Goal: Transaction & Acquisition: Purchase product/service

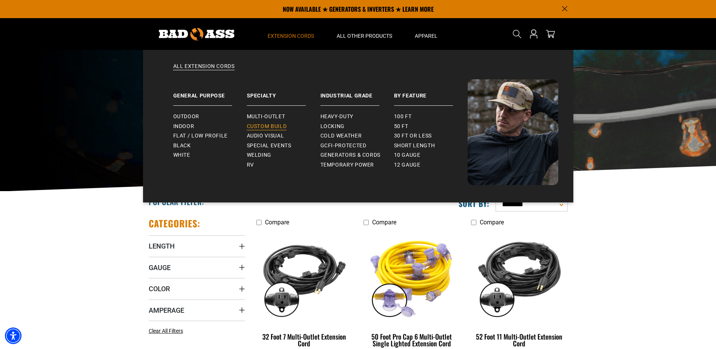
click at [271, 128] on span "Custom Build" at bounding box center [267, 126] width 40 height 7
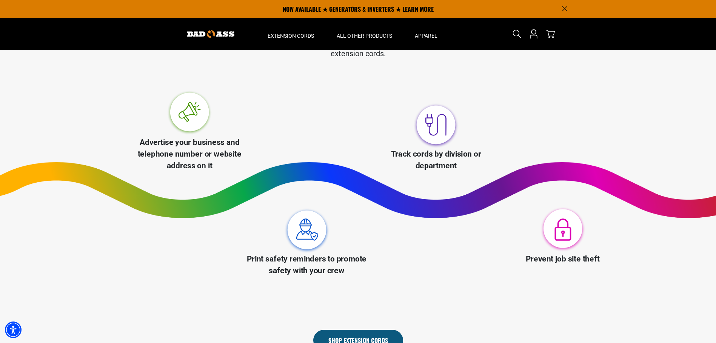
scroll to position [219, 0]
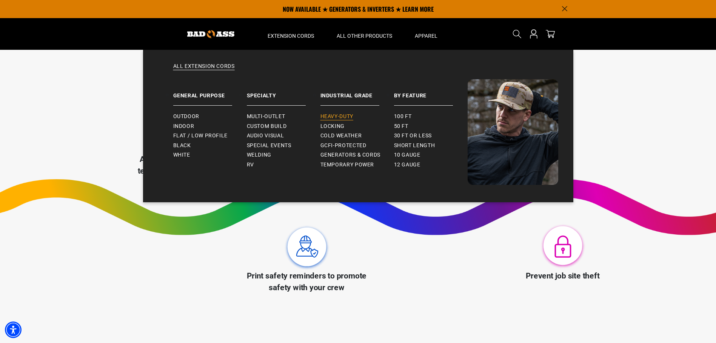
click at [341, 116] on span "Heavy-Duty" at bounding box center [337, 116] width 33 height 7
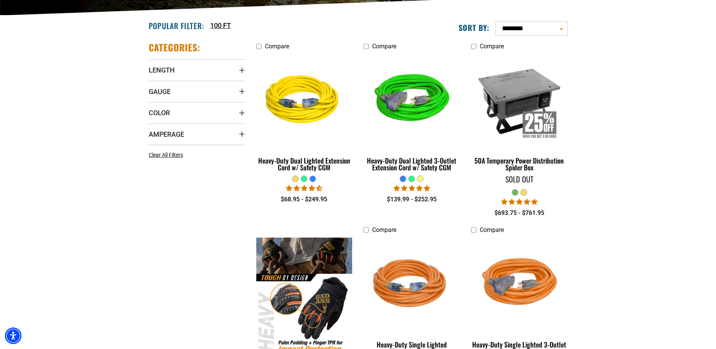
scroll to position [189, 0]
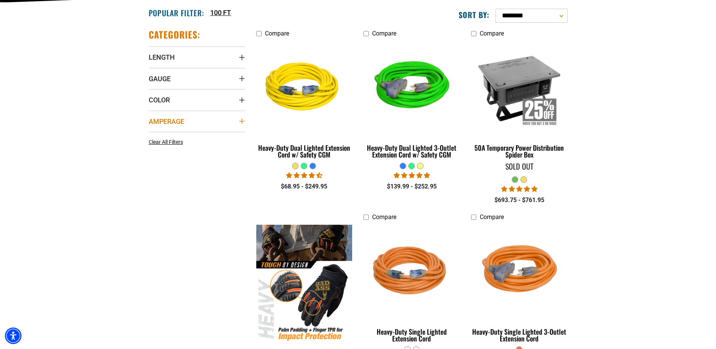
click at [244, 123] on icon "Amperage" at bounding box center [242, 121] width 6 height 6
click at [244, 123] on div "Amperage" at bounding box center [242, 121] width 6 height 6
click at [241, 79] on icon "Gauge" at bounding box center [241, 78] width 5 height 5
click at [203, 94] on label "10 Gauge (4) 10 Gauge (4 products)" at bounding box center [221, 94] width 48 height 10
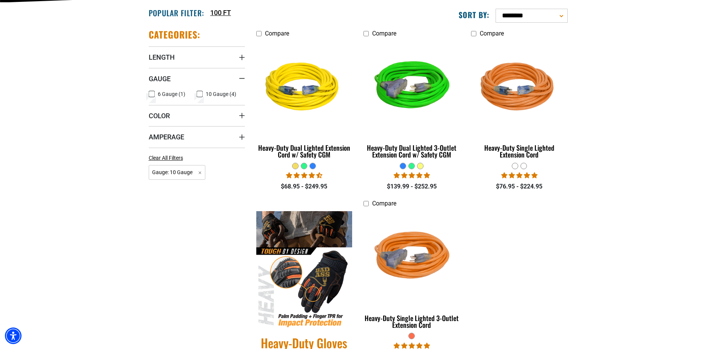
scroll to position [227, 0]
